Goal: Book appointment/travel/reservation

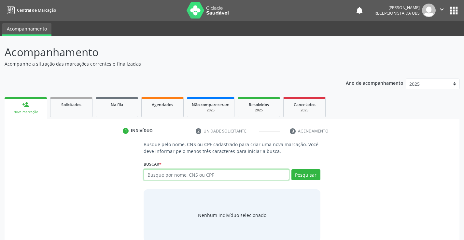
paste input "707806670135313"
type input "707806670135313"
click at [306, 181] on div "Pesquisar" at bounding box center [304, 178] width 31 height 16
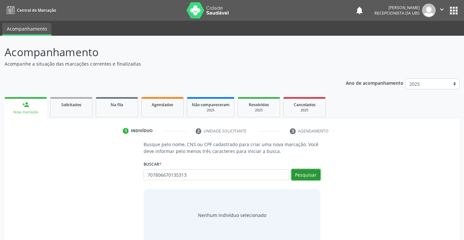
click at [306, 177] on button "Pesquisar" at bounding box center [305, 175] width 29 height 11
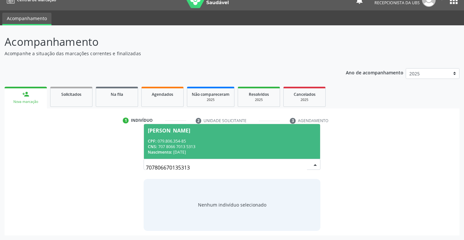
click at [194, 137] on span "[PERSON_NAME] CPF: 079.806.354-85 CNS: 707 8066 7013 5313 Nascimento: [DATE]" at bounding box center [232, 141] width 176 height 35
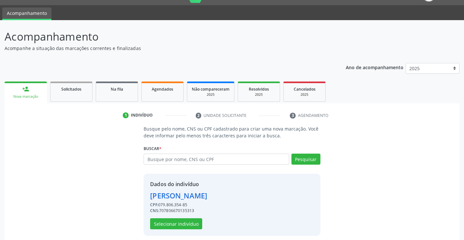
scroll to position [21, 0]
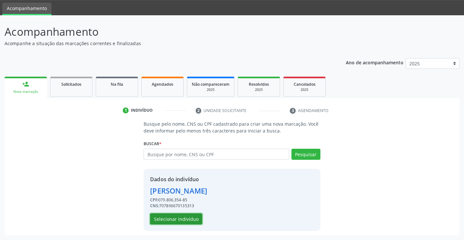
click at [198, 220] on button "Selecionar indivíduo" at bounding box center [176, 219] width 52 height 11
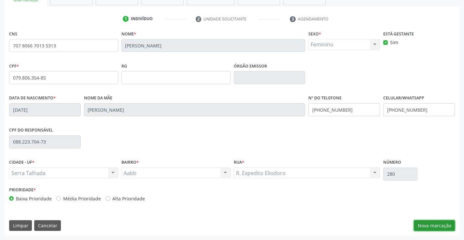
drag, startPoint x: 420, startPoint y: 225, endPoint x: 378, endPoint y: 206, distance: 45.9
click at [419, 225] on button "Nova marcação" at bounding box center [434, 226] width 41 height 11
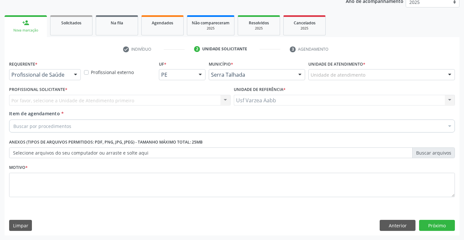
click at [57, 81] on div "Requerente * Profissional de Saúde Profissional de Saúde Paciente Nenhum result…" at bounding box center [44, 71] width 75 height 25
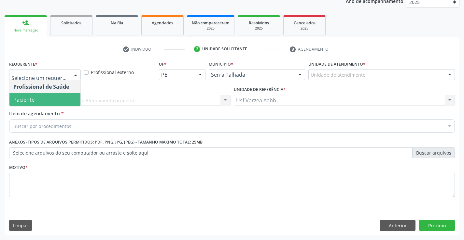
click at [55, 105] on span "Paciente" at bounding box center [44, 99] width 71 height 13
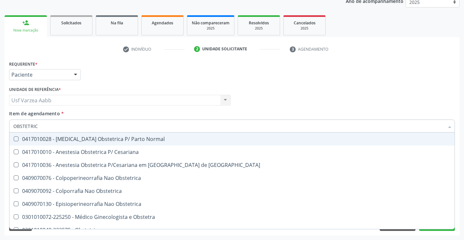
type input "OBSTETRICA"
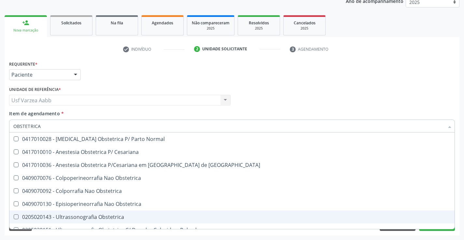
click at [107, 215] on div "0205020143 - Ultrassonografia Obstetrica" at bounding box center [231, 217] width 437 height 5
checkbox Obstetrica "true"
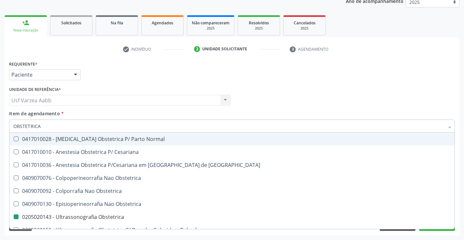
click at [329, 96] on div "Profissional Solicitante Por favor, selecione a Unidade de Atendimento primeiro…" at bounding box center [231, 97] width 449 height 25
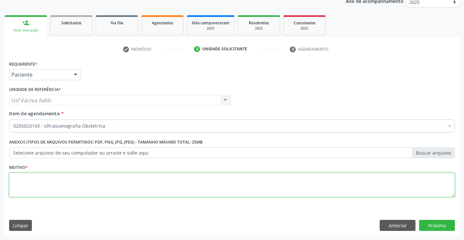
click at [84, 191] on textarea at bounding box center [231, 185] width 445 height 25
type textarea "X"
click at [439, 228] on button "Próximo" at bounding box center [437, 225] width 36 height 11
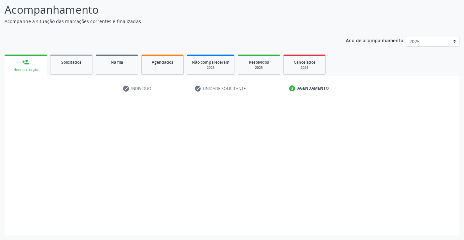
scroll to position [43, 0]
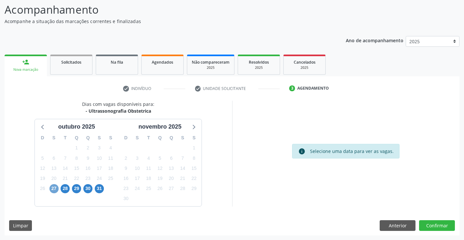
click at [52, 189] on span "27" at bounding box center [53, 189] width 9 height 9
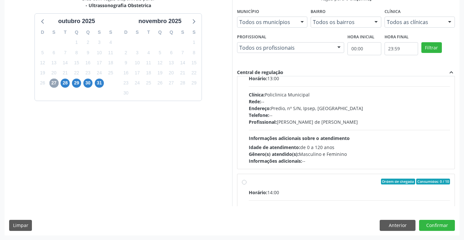
scroll to position [98, 0]
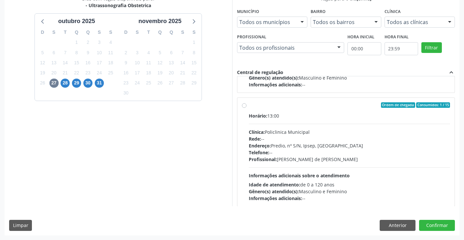
click at [246, 107] on div "Ordem de chegada Consumidos: 1 / 15 Horário: 13:00 Clínica: Policlinica Municip…" at bounding box center [346, 153] width 208 height 100
radio input "true"
click at [432, 228] on button "Confirmar" at bounding box center [437, 225] width 36 height 11
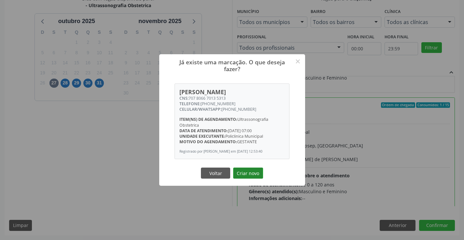
click at [242, 174] on button "Criar novo" at bounding box center [248, 173] width 30 height 11
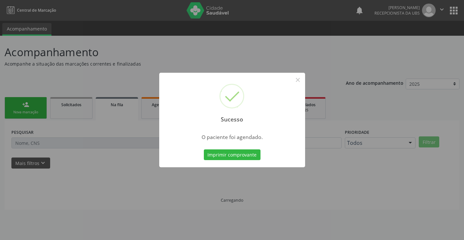
scroll to position [0, 0]
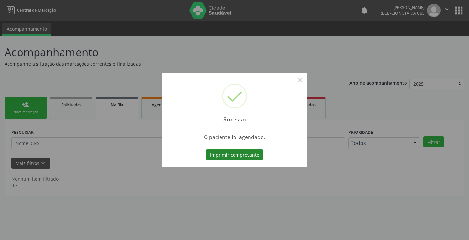
click at [245, 152] on button "Imprimir comprovante" at bounding box center [234, 155] width 57 height 11
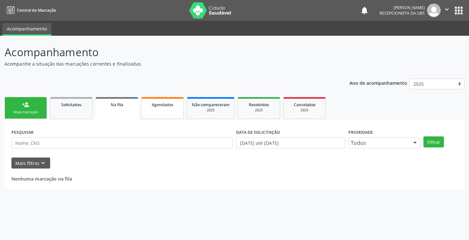
click at [165, 107] on span "Agendados" at bounding box center [162, 105] width 21 height 6
select select "9"
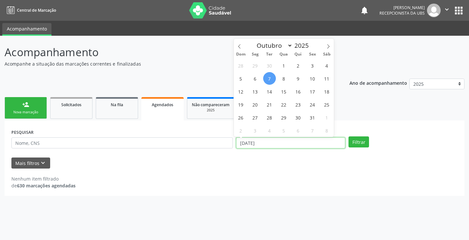
click at [321, 141] on input "[DATE]" at bounding box center [290, 143] width 109 height 11
click at [259, 121] on span "27" at bounding box center [255, 117] width 13 height 13
type input "[DATE]"
click at [259, 121] on span "27" at bounding box center [255, 117] width 13 height 13
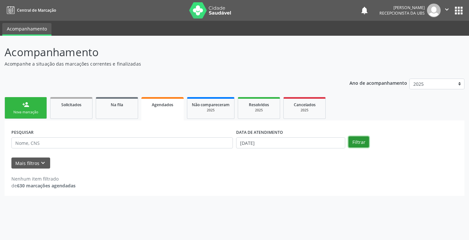
click at [365, 138] on button "Filtrar" at bounding box center [358, 142] width 21 height 11
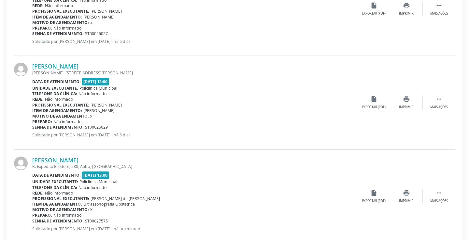
scroll to position [622, 0]
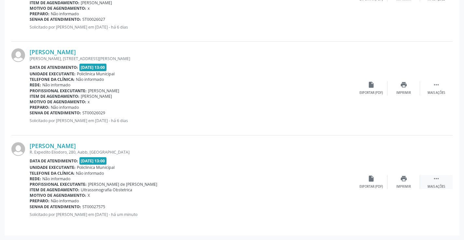
click at [432, 181] on div " Mais ações" at bounding box center [436, 182] width 33 height 14
click at [375, 181] on div "cancel Cancelar" at bounding box center [371, 182] width 33 height 14
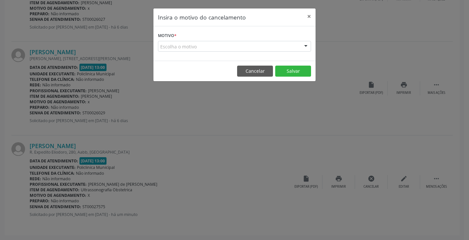
click at [286, 48] on div "Escolha o motivo" at bounding box center [234, 46] width 153 height 11
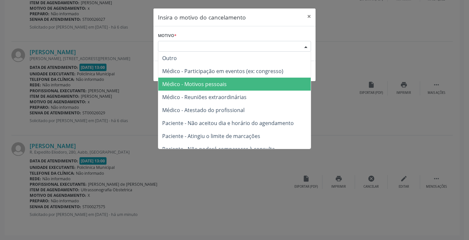
click at [274, 82] on span "Médico - Motivos pessoais" at bounding box center [234, 84] width 152 height 13
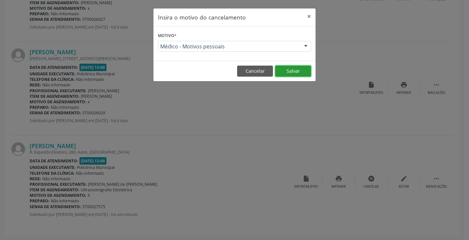
click at [291, 73] on button "Salvar" at bounding box center [293, 71] width 36 height 11
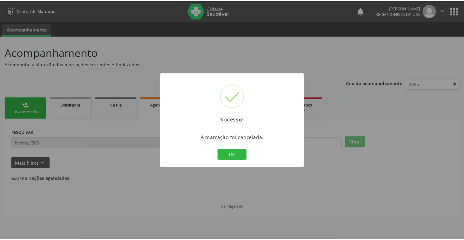
scroll to position [0, 0]
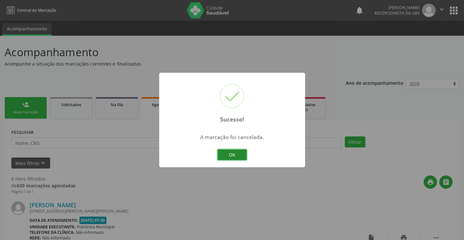
click at [236, 150] on button "OK" at bounding box center [231, 155] width 29 height 11
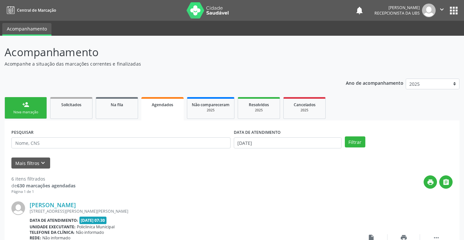
click at [32, 109] on link "person_add Nova marcação" at bounding box center [26, 108] width 42 height 22
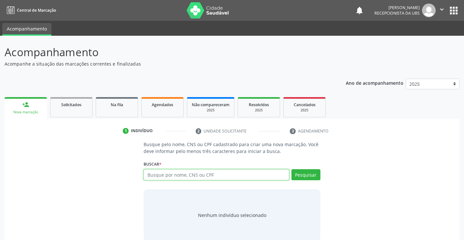
click at [163, 177] on input "text" at bounding box center [216, 175] width 145 height 11
paste input "707806670135313"
type input "707806670135313"
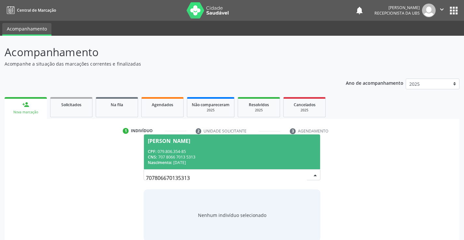
click at [272, 156] on div "CNS: 707 8066 7013 5313" at bounding box center [232, 158] width 168 height 6
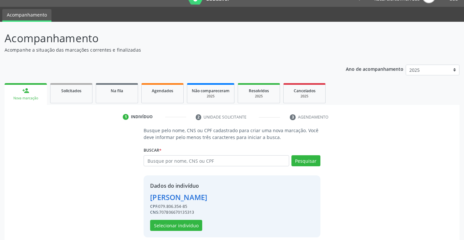
scroll to position [21, 0]
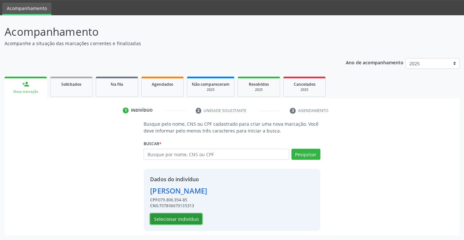
click at [189, 216] on button "Selecionar indivíduo" at bounding box center [176, 219] width 52 height 11
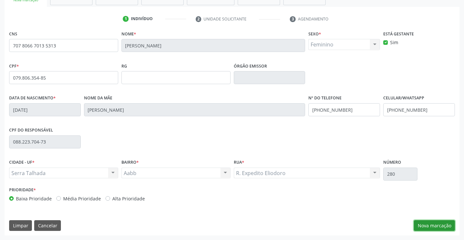
click at [442, 230] on button "Nova marcação" at bounding box center [434, 226] width 41 height 11
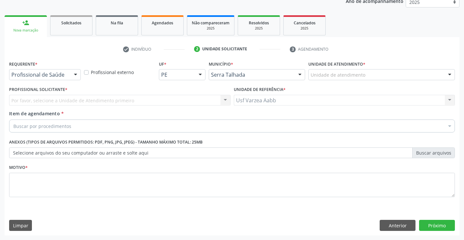
scroll to position [82, 0]
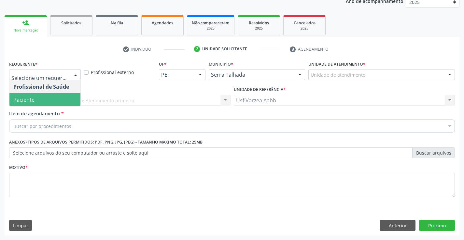
click at [68, 101] on span "Paciente" at bounding box center [44, 99] width 71 height 13
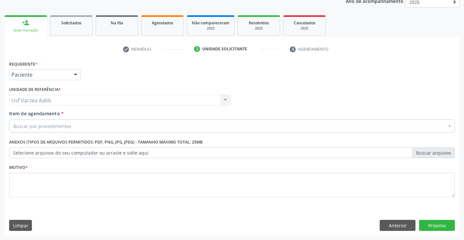
click at [70, 120] on div "Buscar por procedimentos" at bounding box center [231, 126] width 445 height 13
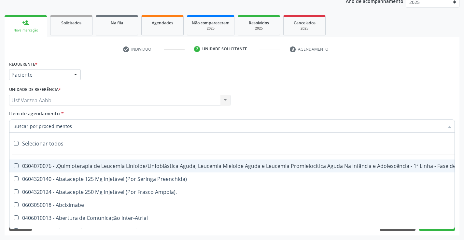
click at [71, 125] on input "Item de agendamento *" at bounding box center [228, 126] width 431 height 13
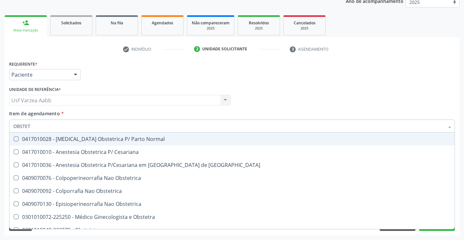
type input "OBSTETR"
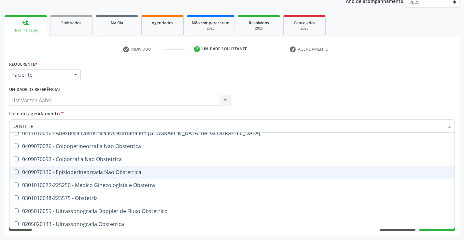
scroll to position [47, 0]
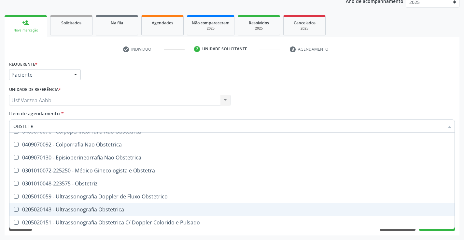
click at [114, 208] on div "0205020143 - Ultrassonografia Obstetrica" at bounding box center [231, 209] width 437 height 5
checkbox Obstetrica "true"
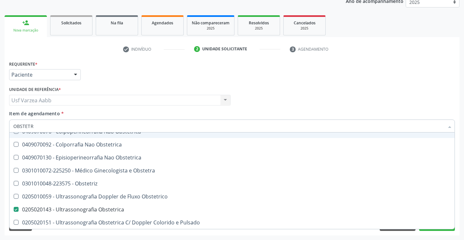
click at [266, 89] on div "Profissional Solicitante Por favor, selecione a Unidade de Atendimento primeiro…" at bounding box center [231, 97] width 449 height 25
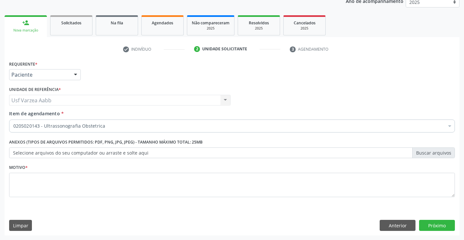
scroll to position [0, 0]
click at [105, 179] on textarea at bounding box center [231, 185] width 445 height 25
type textarea "X"
click at [438, 224] on button "Próximo" at bounding box center [437, 225] width 36 height 11
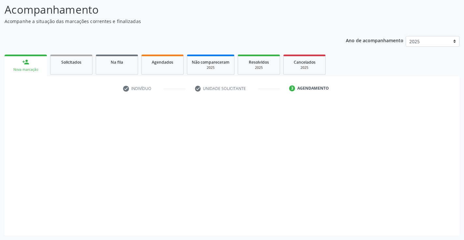
scroll to position [43, 0]
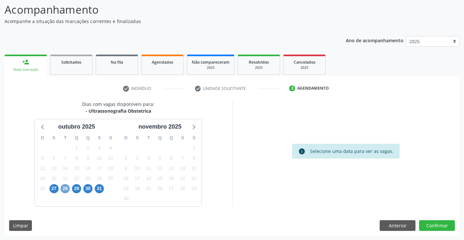
click at [69, 188] on span "28" at bounding box center [65, 189] width 9 height 9
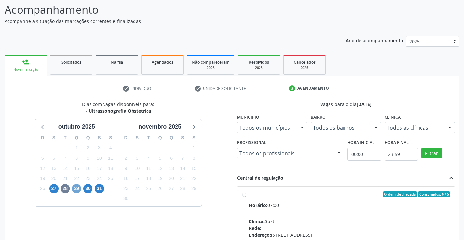
click at [75, 189] on span "29" at bounding box center [76, 189] width 9 height 9
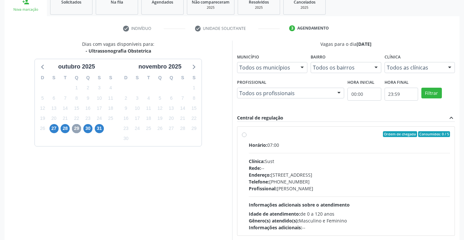
scroll to position [137, 0]
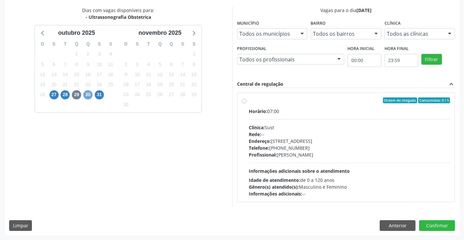
click at [86, 97] on span "30" at bounding box center [87, 94] width 9 height 9
click at [104, 95] on div "31" at bounding box center [99, 95] width 11 height 10
click at [102, 95] on span "31" at bounding box center [99, 94] width 9 height 9
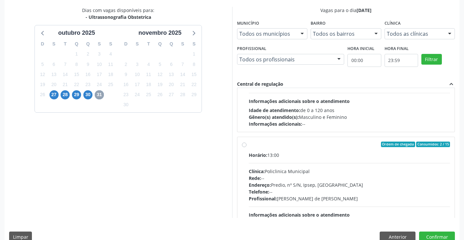
scroll to position [98, 0]
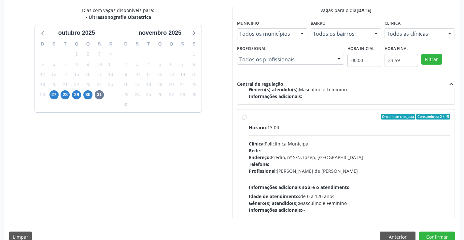
click at [249, 117] on label "Ordem de chegada Consumidos: 2 / 15 Horário: 13:00 Clínica: Policlinica Municip…" at bounding box center [349, 164] width 201 height 100
click at [246, 117] on input "Ordem de chegada Consumidos: 2 / 15 Horário: 13:00 Clínica: Policlinica Municip…" at bounding box center [244, 117] width 5 height 6
radio input "true"
click at [437, 234] on button "Confirmar" at bounding box center [437, 237] width 36 height 11
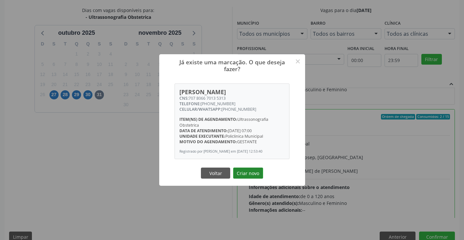
click at [253, 171] on button "Criar novo" at bounding box center [248, 173] width 30 height 11
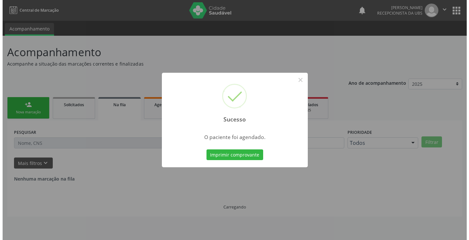
scroll to position [0, 0]
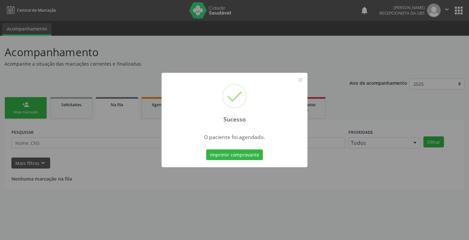
click at [245, 150] on button "Imprimir comprovante" at bounding box center [234, 155] width 57 height 11
